Goal: Navigation & Orientation: Find specific page/section

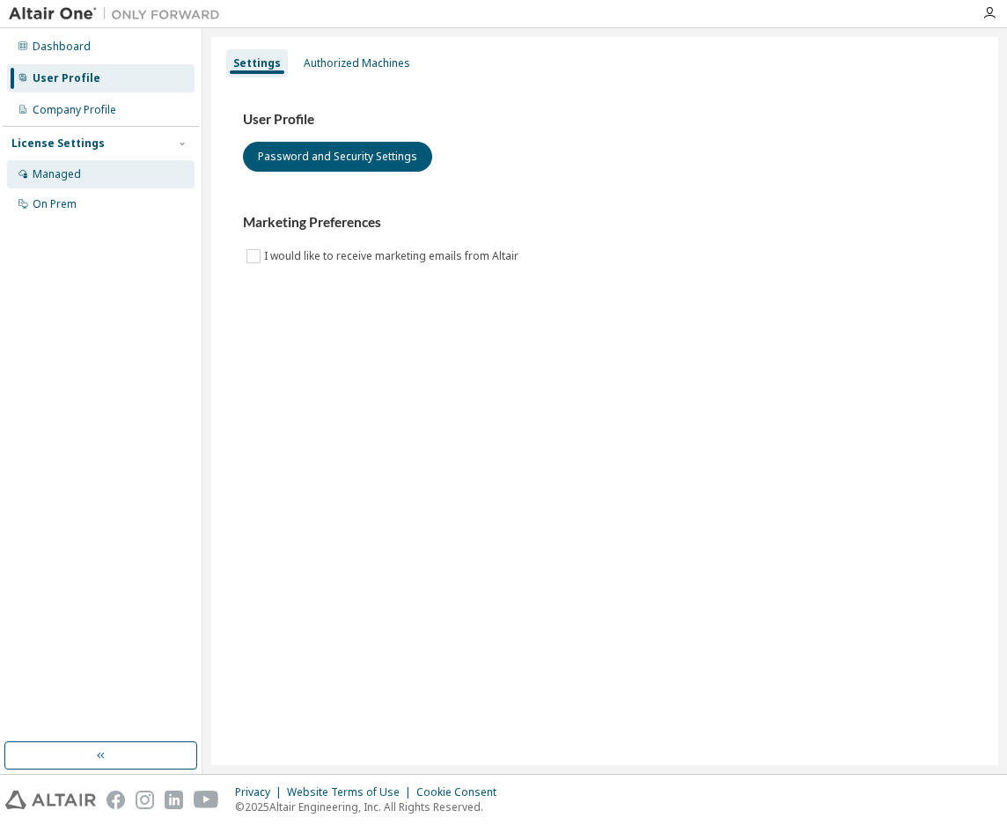
click at [84, 177] on div "Managed" at bounding box center [100, 174] width 187 height 28
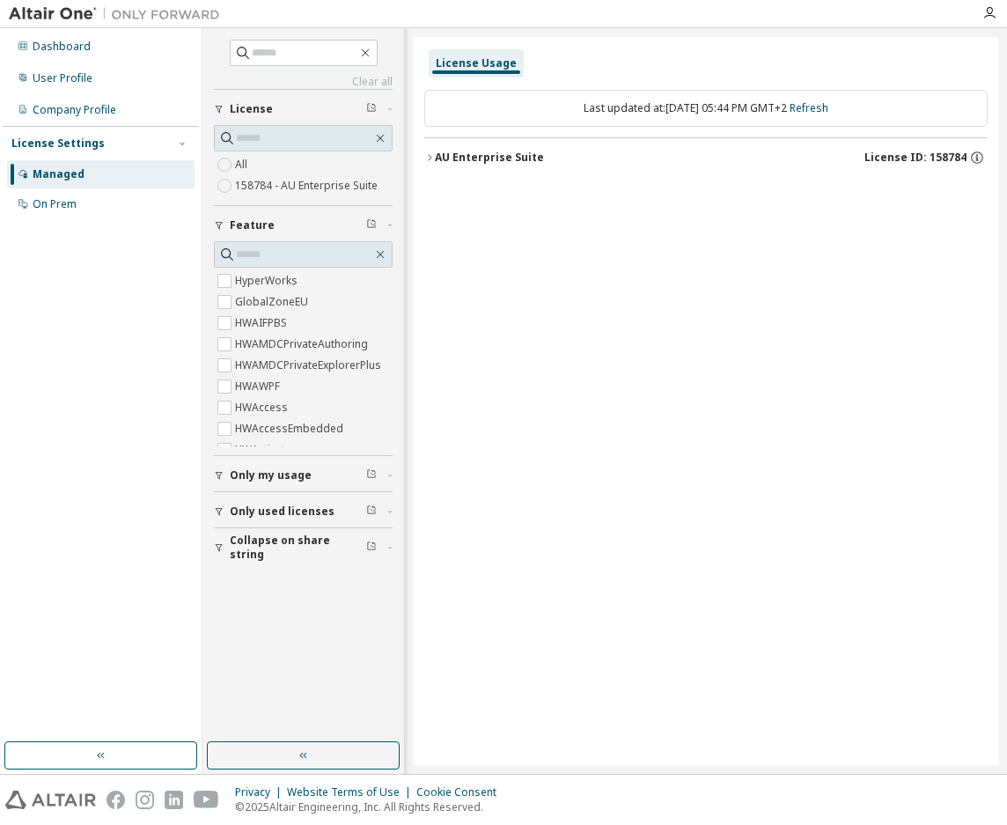
click at [304, 192] on label "158784 - AU Enterprise Suite" at bounding box center [308, 185] width 146 height 21
click at [433, 160] on icon "button" at bounding box center [429, 157] width 11 height 11
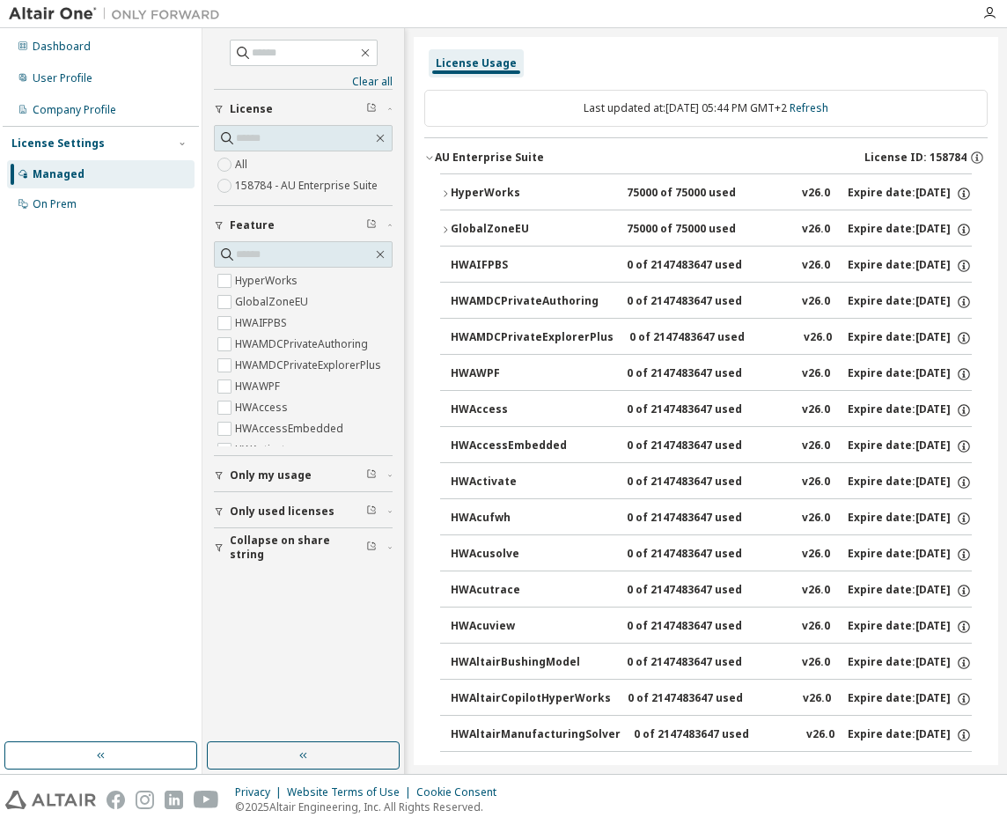
click at [246, 477] on span "Only my usage" at bounding box center [271, 475] width 82 height 14
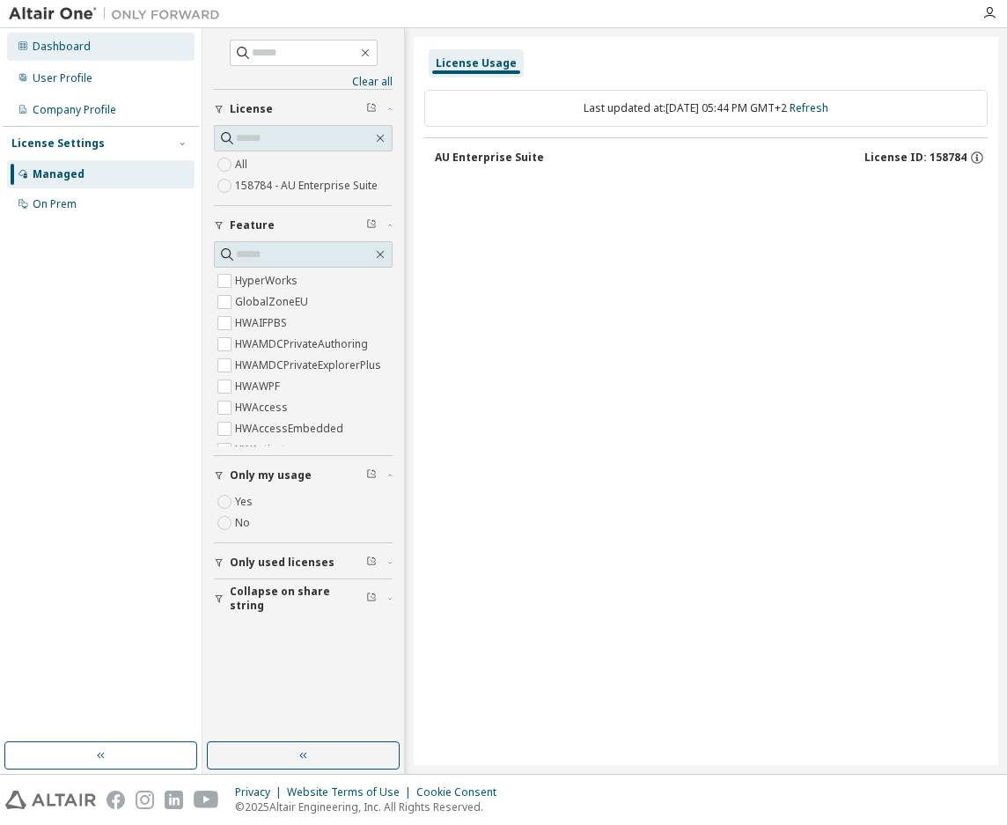
click at [60, 55] on div "Dashboard" at bounding box center [100, 47] width 187 height 28
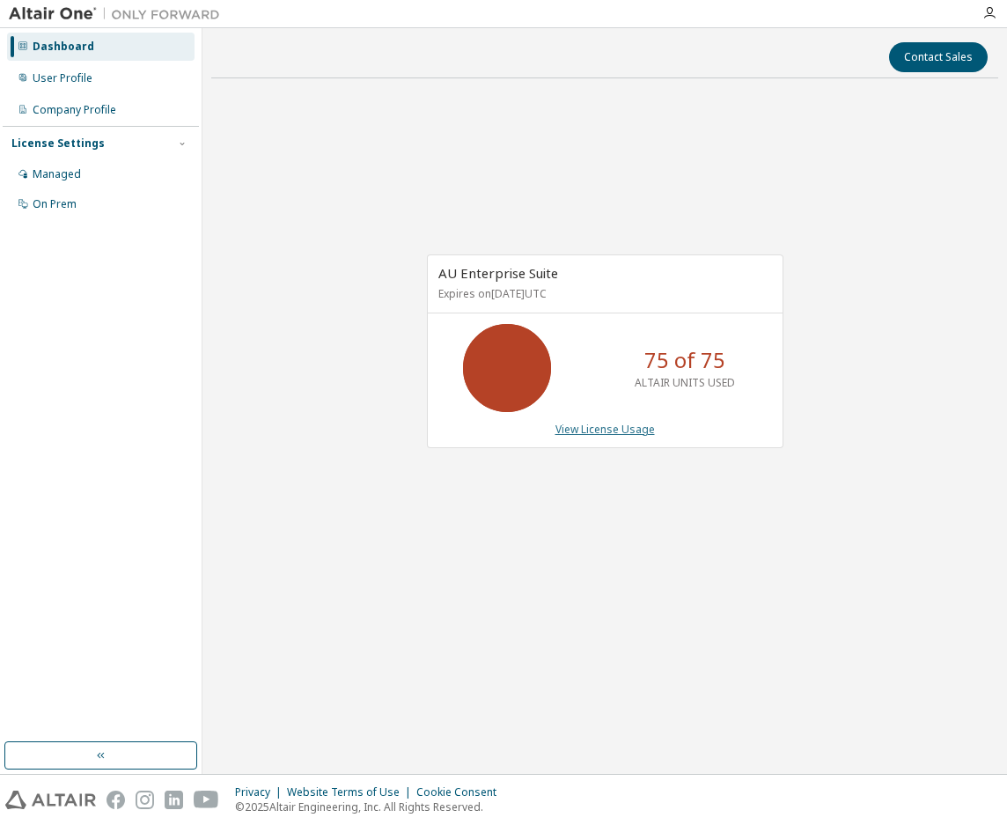
click at [600, 425] on link "View License Usage" at bounding box center [604, 429] width 99 height 15
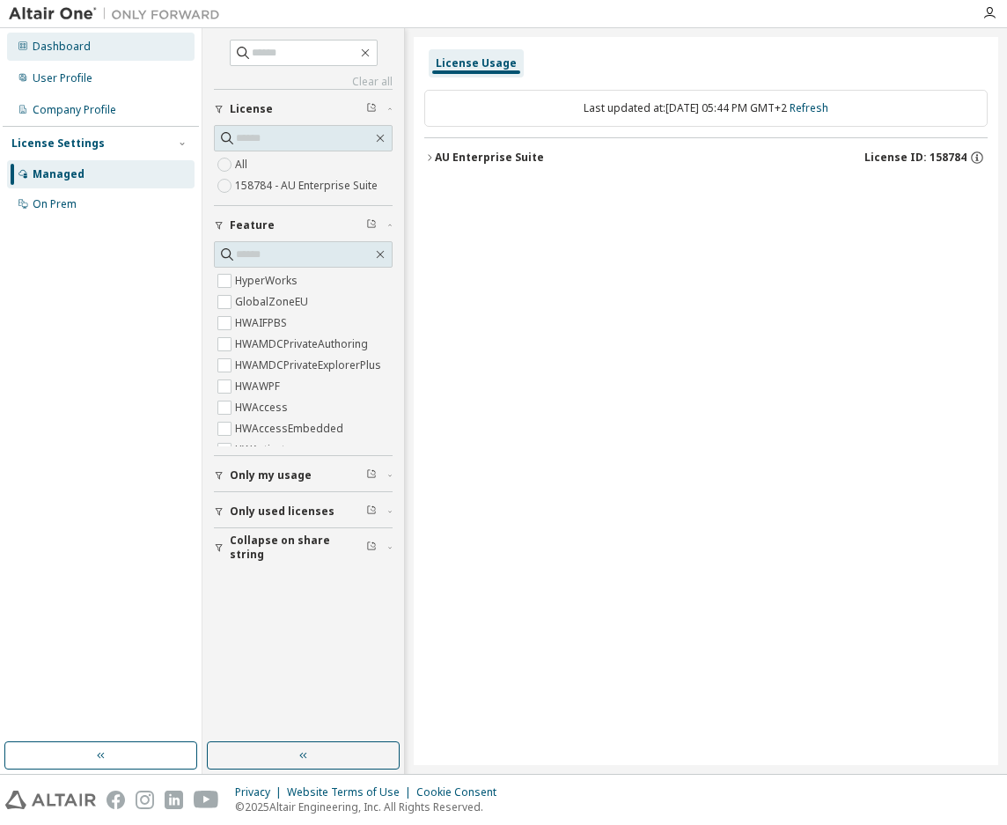
click at [57, 48] on div "Dashboard" at bounding box center [62, 47] width 58 height 14
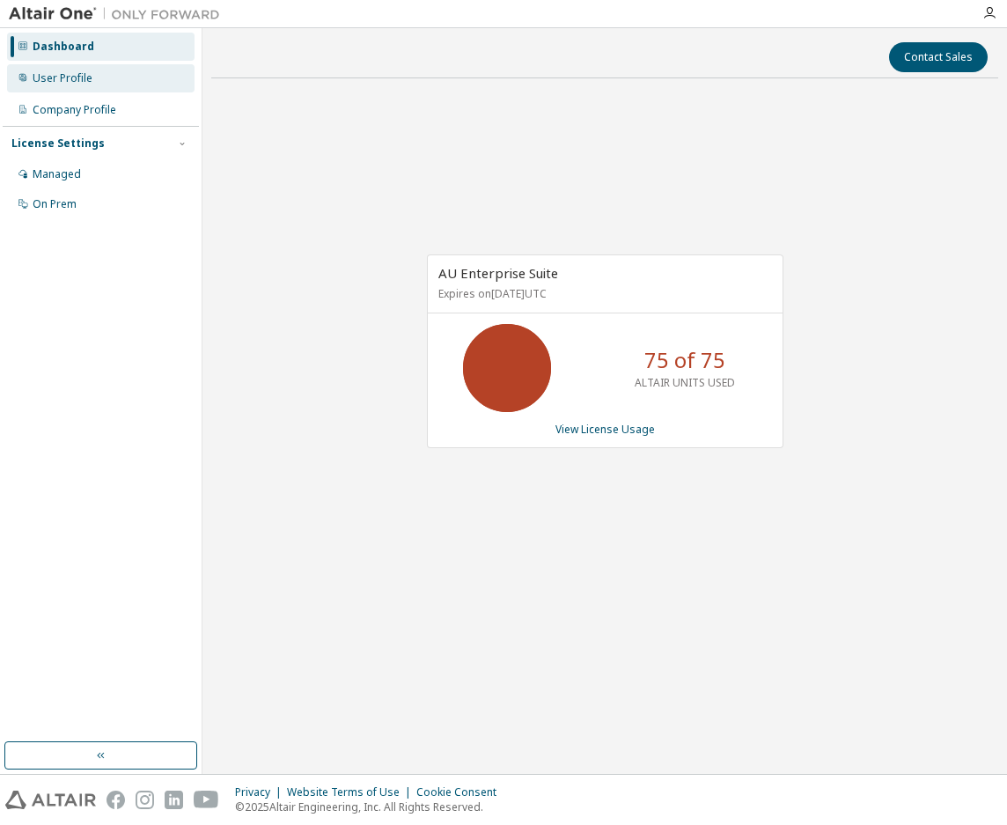
click at [81, 77] on div "User Profile" at bounding box center [63, 78] width 60 height 14
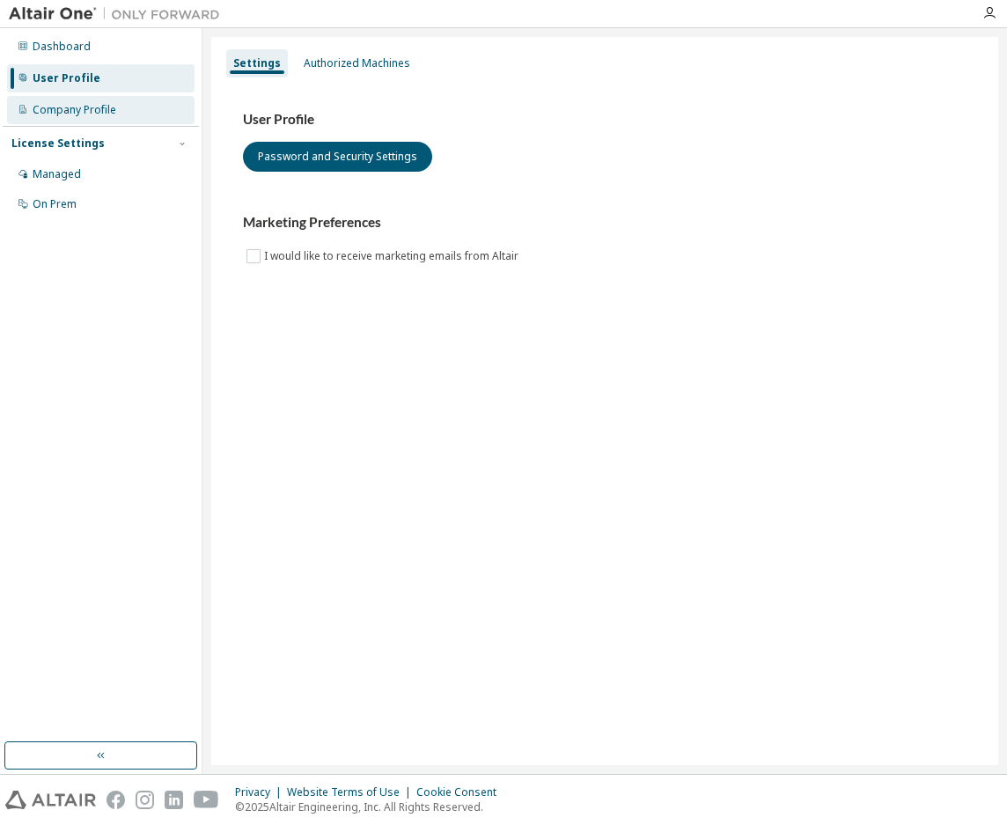
click at [81, 99] on div "Company Profile" at bounding box center [100, 110] width 187 height 28
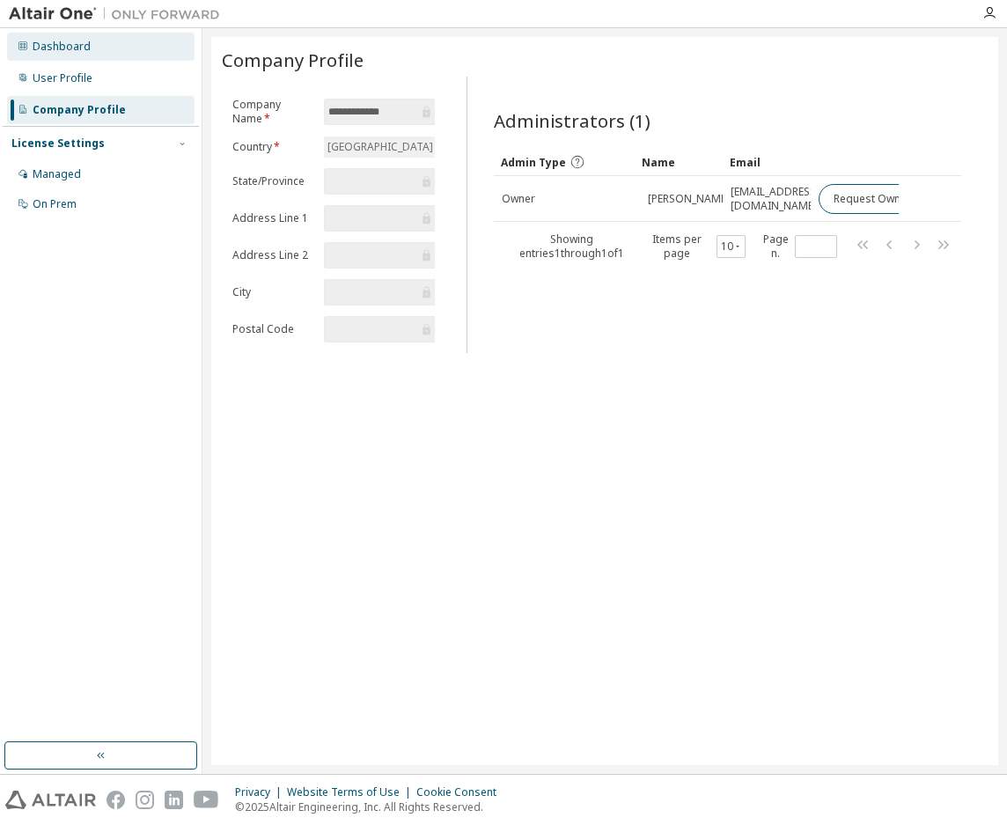
click at [65, 40] on div "Dashboard" at bounding box center [62, 47] width 58 height 14
